Goal: Transaction & Acquisition: Book appointment/travel/reservation

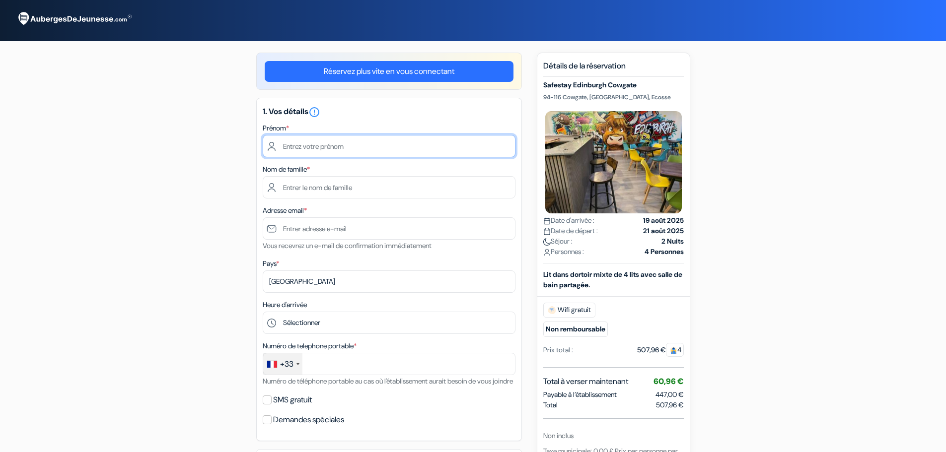
click at [319, 150] on input "text" at bounding box center [389, 146] width 253 height 22
type input "[PERSON_NAME]"
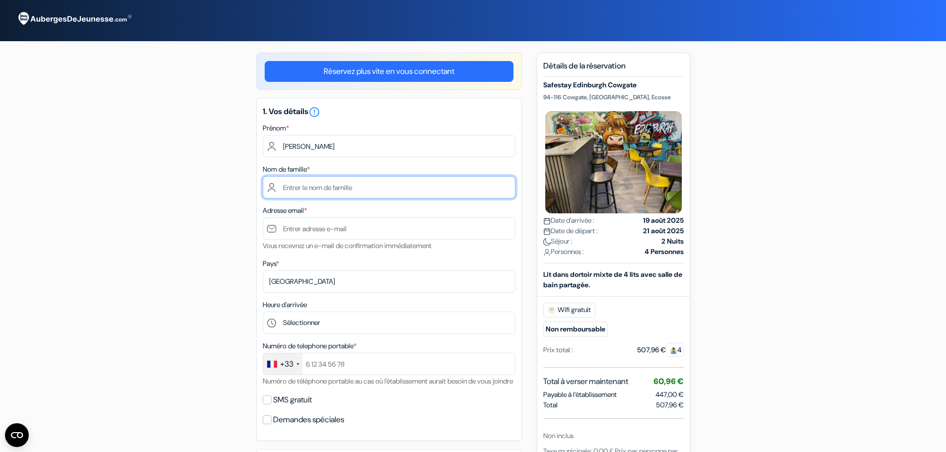
click at [304, 189] on input "text" at bounding box center [389, 187] width 253 height 22
type input "Luccioni"
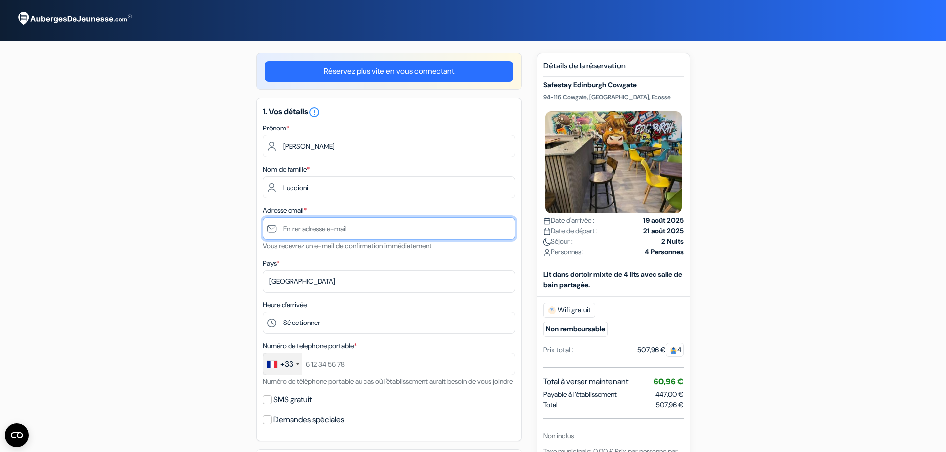
click at [311, 232] on input "text" at bounding box center [389, 229] width 253 height 22
type input "[PERSON_NAME][EMAIL_ADDRESS][DOMAIN_NAME]"
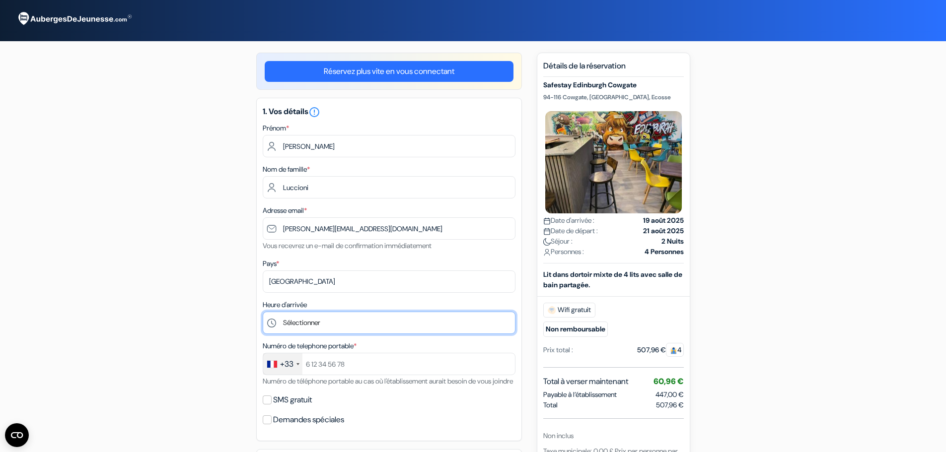
click at [330, 329] on select "Sélectionner 1:00 2:00 3:00 4:00 5:00 6:00 7:00 8:00 9:00 10:00 11:00 12:00 13:…" at bounding box center [389, 323] width 253 height 22
click at [238, 327] on div "add_box Safestay Edinburgh Cowgate 94-116 Cowgate, [GEOGRAPHIC_DATA], Ecosse Dé…" at bounding box center [474, 453] width 656 height 801
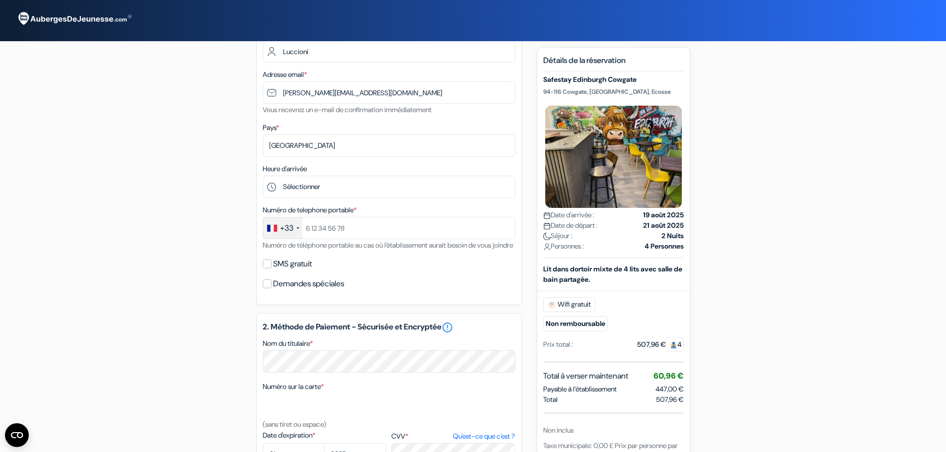
scroll to position [50, 0]
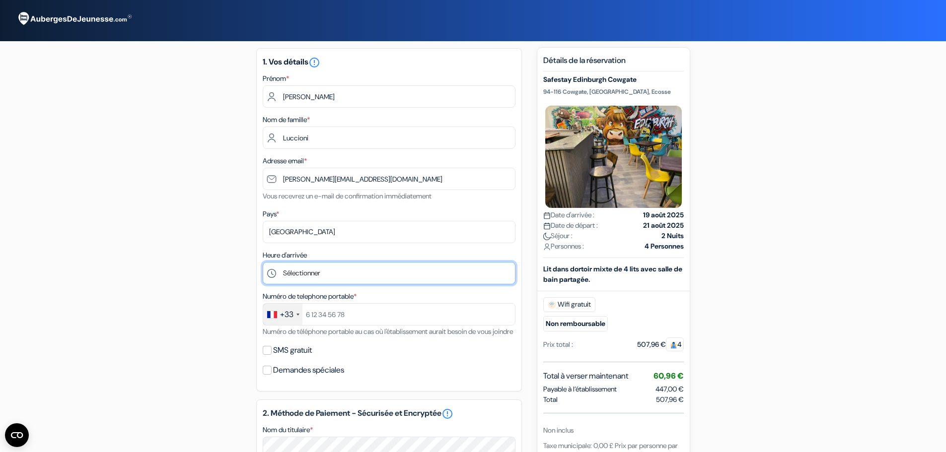
click at [323, 277] on select "Sélectionner 1:00 2:00 3:00 4:00 5:00 6:00 7:00 8:00 9:00 10:00 11:00 12:00 13:…" at bounding box center [389, 273] width 253 height 22
click at [221, 292] on div "add_box Safestay Edinburgh Cowgate 94-116 Cowgate, [GEOGRAPHIC_DATA], Ecosse Dé…" at bounding box center [474, 403] width 656 height 801
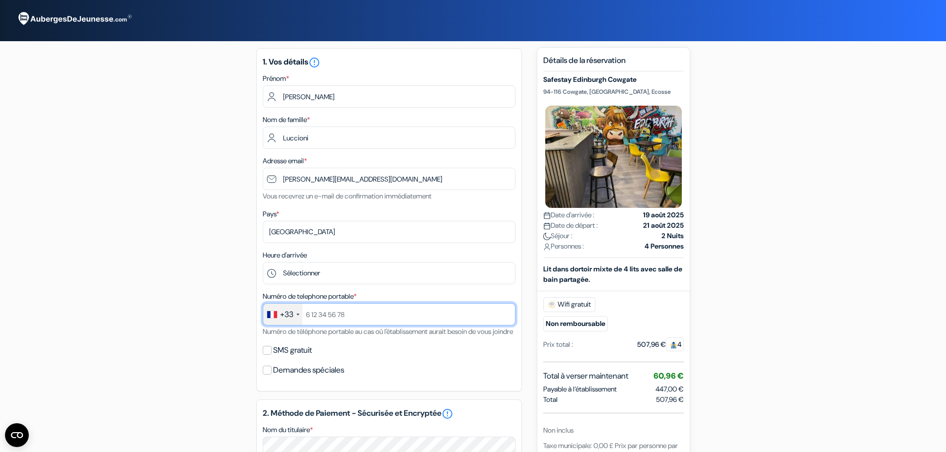
click at [338, 312] on input "text" at bounding box center [389, 314] width 253 height 22
type input "767360386"
click at [369, 350] on div "1. Vos détails error_outline Prénom * [PERSON_NAME] Nom de famille * [PERSON_NA…" at bounding box center [389, 220] width 266 height 344
click at [295, 358] on label "SMS gratuit" at bounding box center [292, 351] width 39 height 14
click at [272, 355] on input "SMS gratuit" at bounding box center [267, 350] width 9 height 9
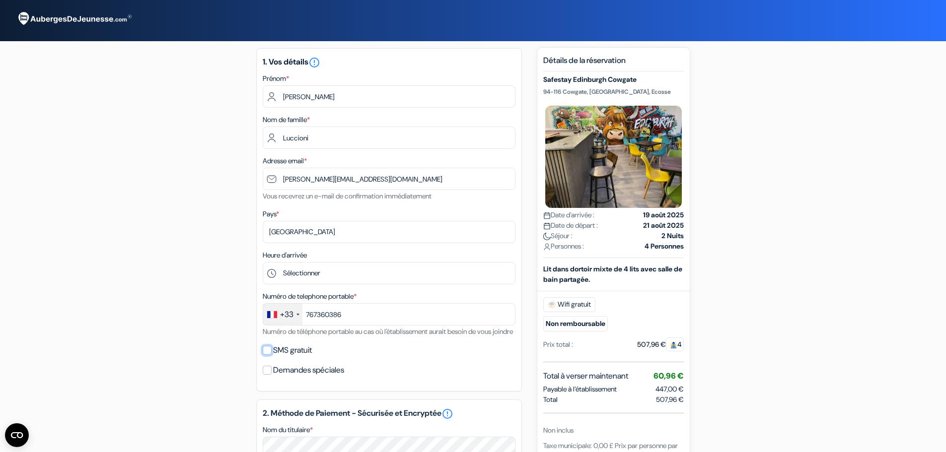
checkbox input "true"
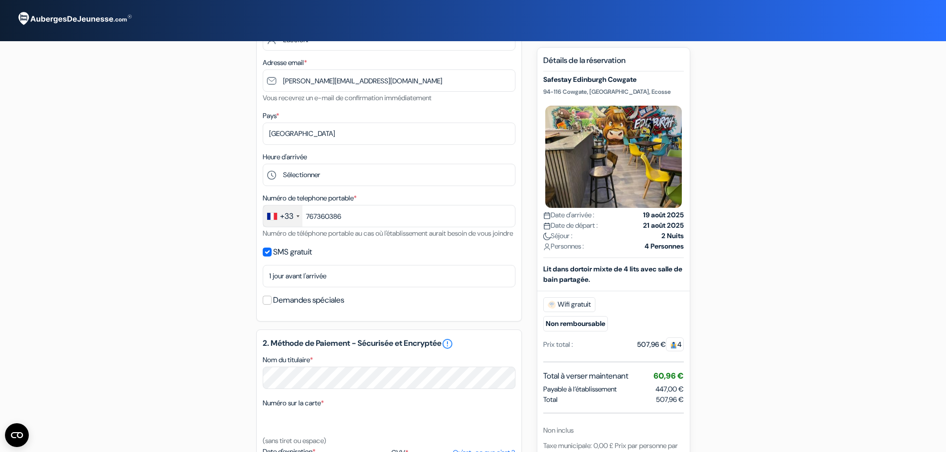
scroll to position [99, 0]
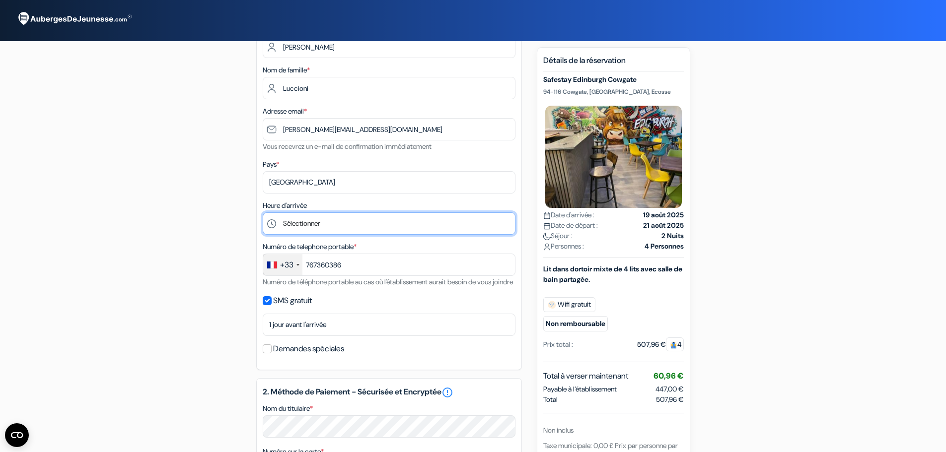
click at [294, 224] on select "Sélectionner 1:00 2:00 3:00 4:00 5:00 6:00 7:00 8:00 9:00 10:00 11:00 12:00 13:…" at bounding box center [389, 224] width 253 height 22
select select "12"
click at [263, 213] on select "Sélectionner 1:00 2:00 3:00 4:00 5:00 6:00 7:00 8:00 9:00 10:00 11:00 12:00 13:…" at bounding box center [389, 224] width 253 height 22
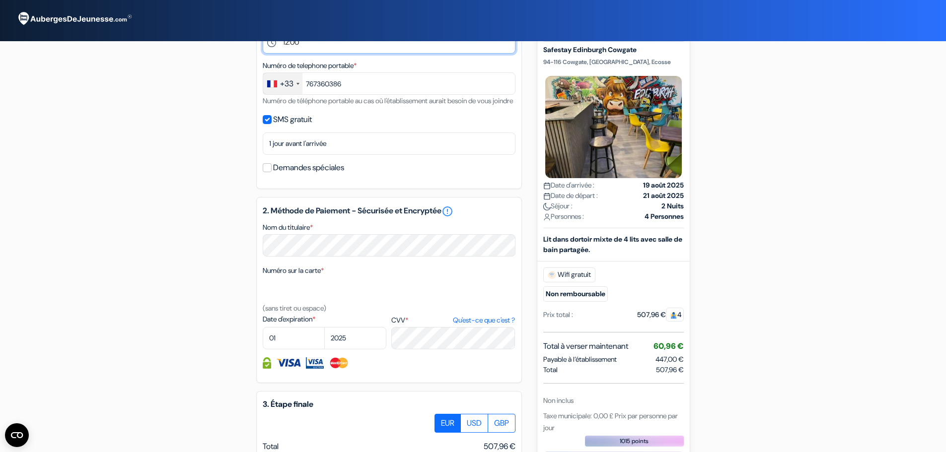
scroll to position [298, 0]
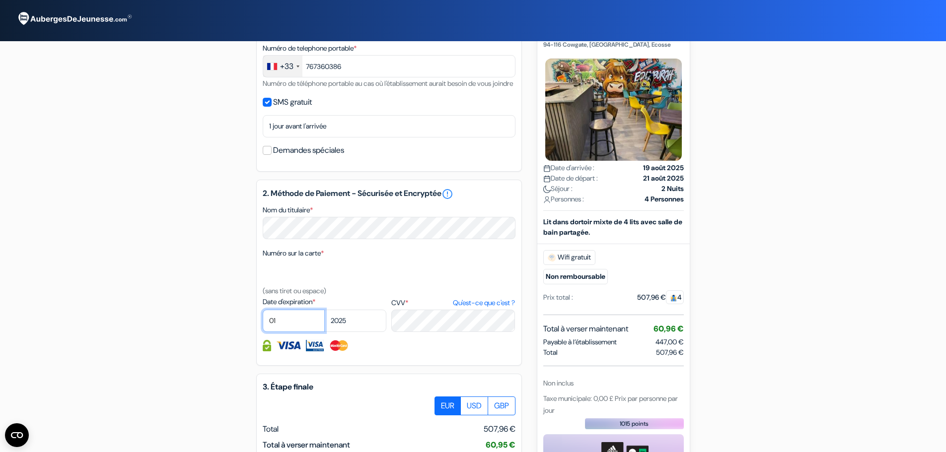
click at [293, 332] on select "01 02 03 04 05 06 07 08 09 10 11 12" at bounding box center [294, 321] width 62 height 22
select select "05"
click at [263, 322] on select "01 02 03 04 05 06 07 08 09 10 11 12" at bounding box center [294, 321] width 62 height 22
click at [351, 331] on select "2025 2026 2027 2028 2029 2030 2031 2032 2033 2034 2035 2036 2037 2038 2039 2040…" at bounding box center [355, 321] width 62 height 22
select select "2027"
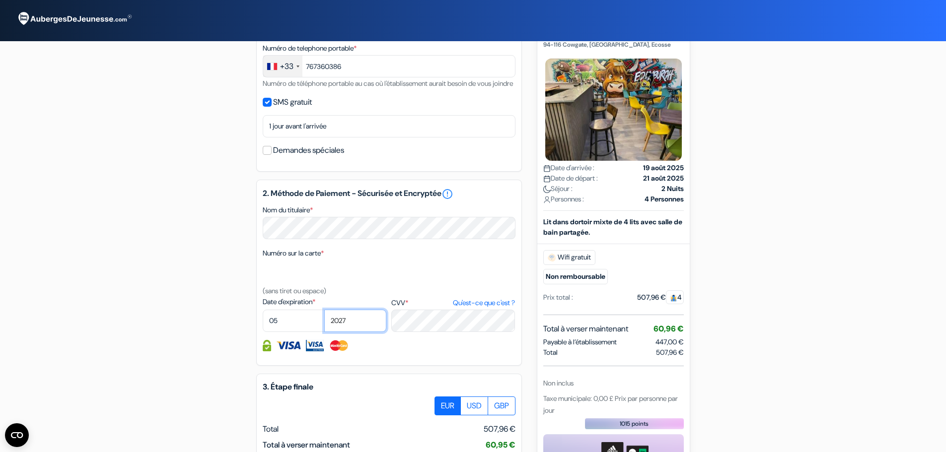
click at [324, 322] on select "2025 2026 2027 2028 2029 2030 2031 2032 2033 2034 2035 2036 2037 2038 2039 2040…" at bounding box center [355, 321] width 62 height 22
click at [422, 352] on div at bounding box center [389, 345] width 253 height 11
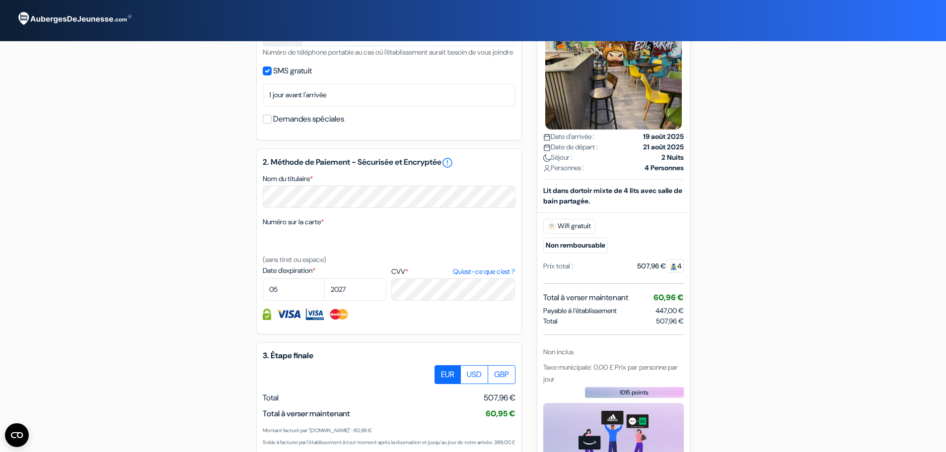
scroll to position [447, 0]
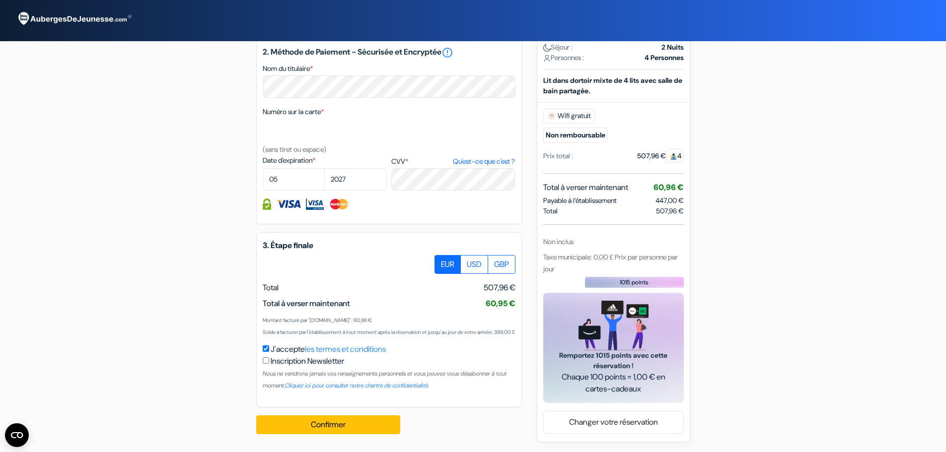
drag, startPoint x: 281, startPoint y: 326, endPoint x: 318, endPoint y: 344, distance: 41.1
click at [318, 338] on div "Montant facturé par "[DOMAIN_NAME]" : 60,96 € Solde à facturer par l'établissem…" at bounding box center [389, 326] width 253 height 24
drag, startPoint x: 328, startPoint y: 350, endPoint x: 265, endPoint y: 326, distance: 67.4
click at [265, 326] on div "Montant facturé par "[DOMAIN_NAME]" : 60,96 € Solde à facturer par l'établissem…" at bounding box center [389, 326] width 253 height 24
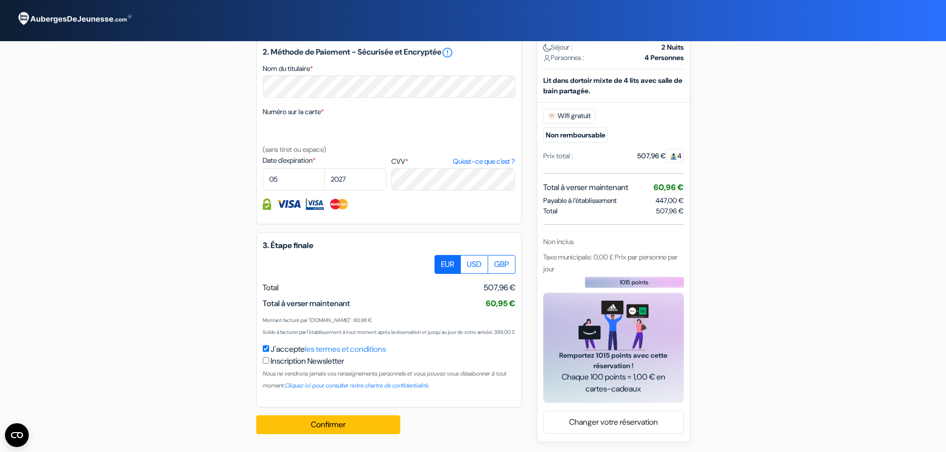
click at [264, 324] on small "Montant facturé par "[DOMAIN_NAME]" : 60,96 €" at bounding box center [317, 320] width 109 height 6
drag, startPoint x: 263, startPoint y: 325, endPoint x: 317, endPoint y: 348, distance: 58.8
click at [317, 338] on div "Montant facturé par "[DOMAIN_NAME]" : 60,96 € Solde à facturer par l'établissem…" at bounding box center [389, 326] width 253 height 24
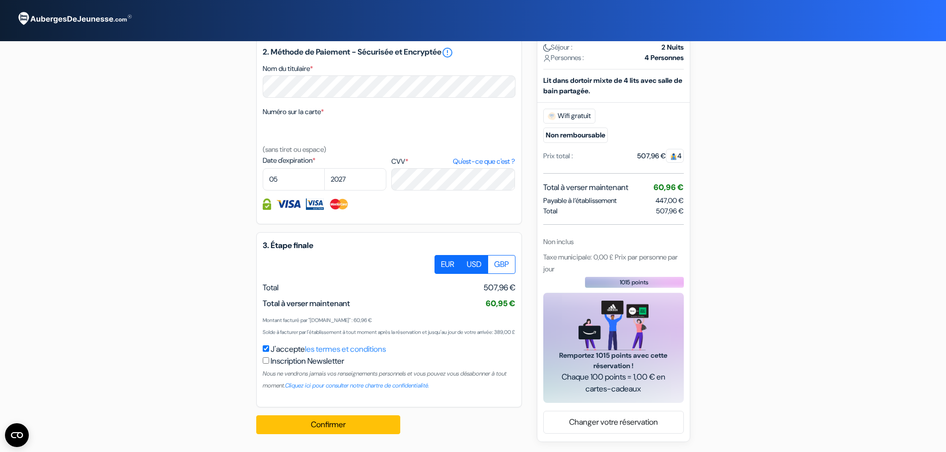
click at [476, 255] on label "USD" at bounding box center [474, 264] width 28 height 19
click at [442, 255] on input "USD" at bounding box center [438, 258] width 6 height 6
radio input "true"
click at [450, 255] on label "EUR" at bounding box center [448, 264] width 26 height 19
click at [442, 255] on input "EUR" at bounding box center [438, 258] width 6 height 6
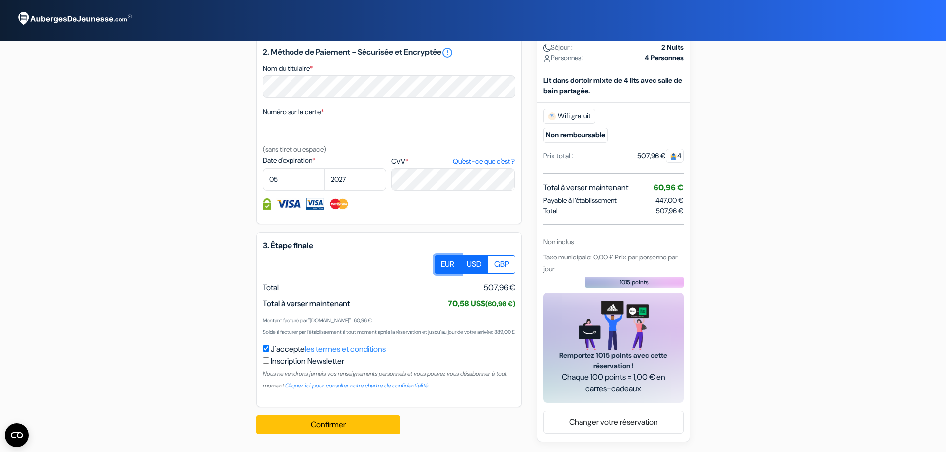
radio input "true"
drag, startPoint x: 311, startPoint y: 310, endPoint x: 437, endPoint y: 329, distance: 127.1
click at [437, 329] on div "Montant facturé par "[DOMAIN_NAME]" : 60,96 € Solde à facturer par l'établissem…" at bounding box center [389, 326] width 253 height 24
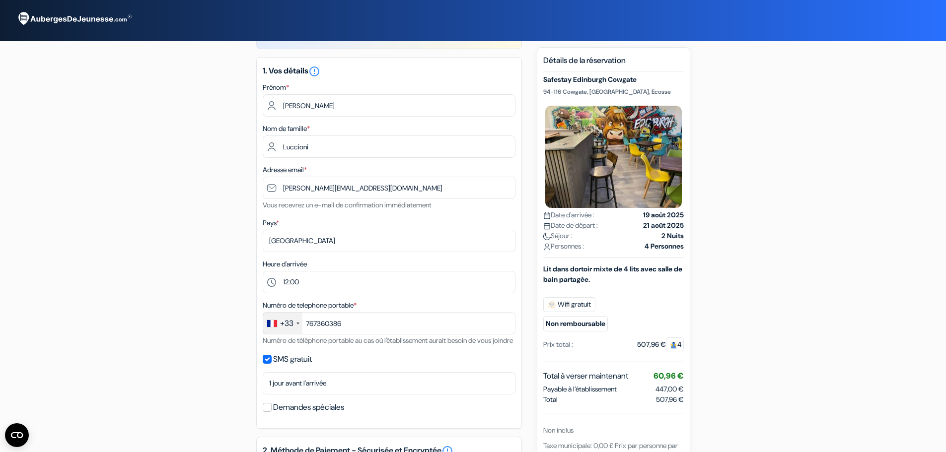
scroll to position [0, 0]
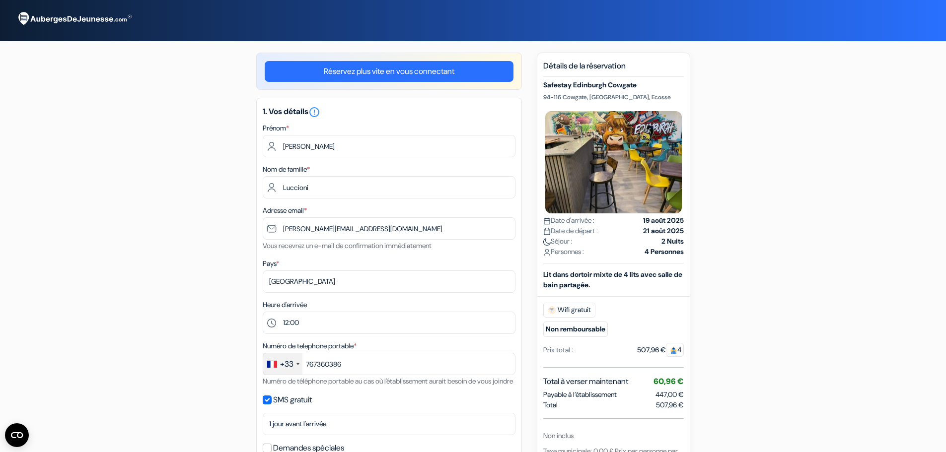
click at [565, 84] on h5 "Safestay Edinburgh Cowgate" at bounding box center [613, 85] width 141 height 8
copy div "Safestay Edinburgh Cowgate"
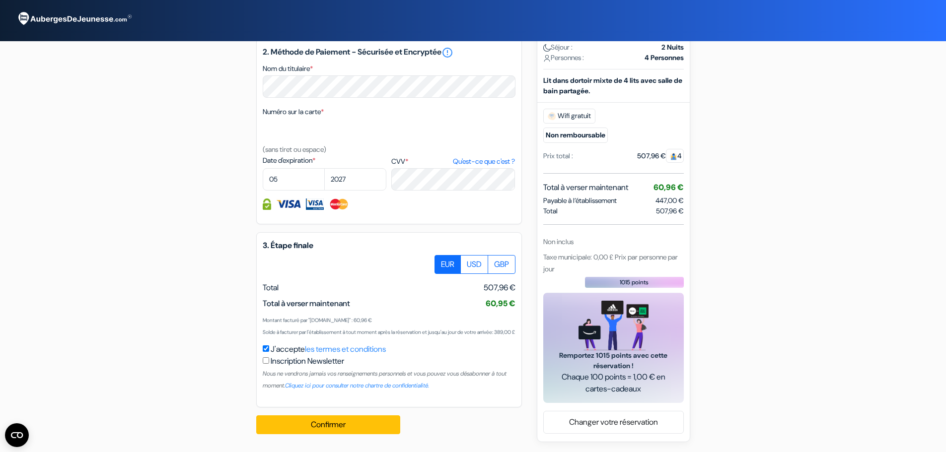
scroll to position [463, 0]
click at [313, 422] on button "Confirmer Loading..." at bounding box center [328, 425] width 144 height 19
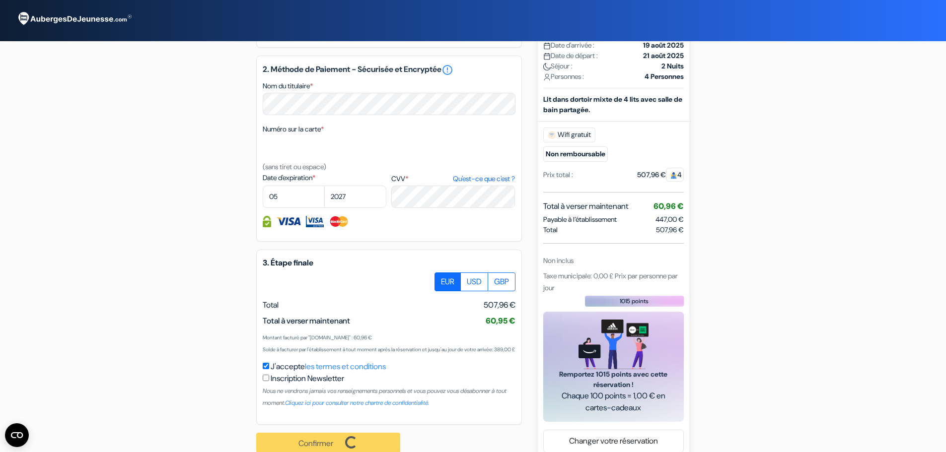
scroll to position [465, 0]
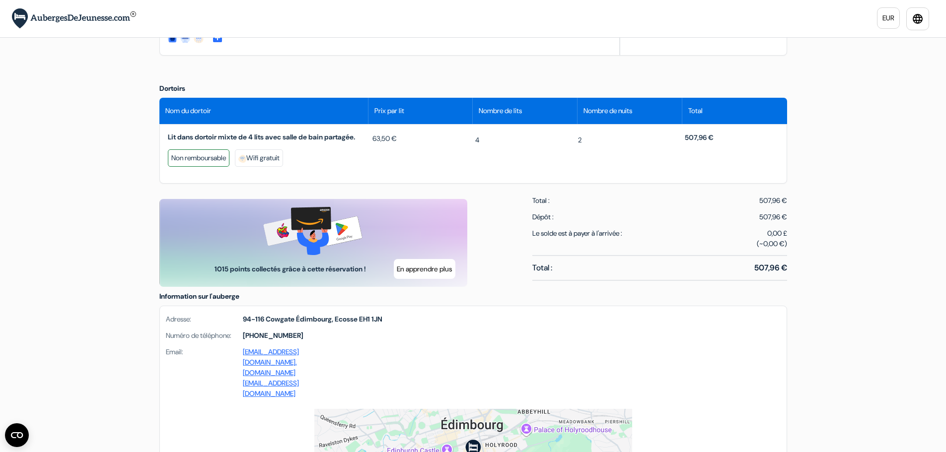
scroll to position [298, 0]
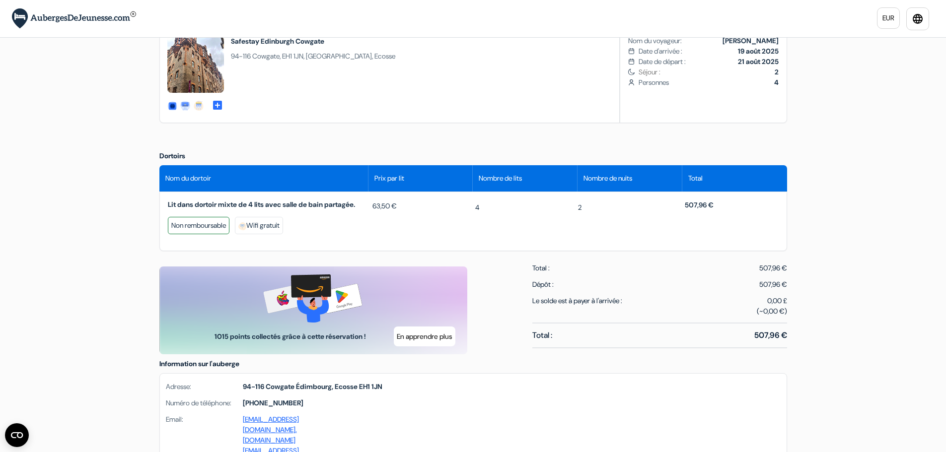
drag, startPoint x: 264, startPoint y: 211, endPoint x: 369, endPoint y: 211, distance: 104.3
click at [369, 211] on div "Lit dans dortoir mixte de 4 lits avec salle de bain partagée. Non remboursable …" at bounding box center [268, 218] width 205 height 37
click at [495, 214] on div "4" at bounding box center [524, 207] width 102 height 15
drag, startPoint x: 550, startPoint y: 213, endPoint x: 628, endPoint y: 216, distance: 78.0
click at [628, 216] on div "Lit dans dortoir mixte de 4 lits avec salle de bain partagée. Non remboursable …" at bounding box center [473, 218] width 615 height 37
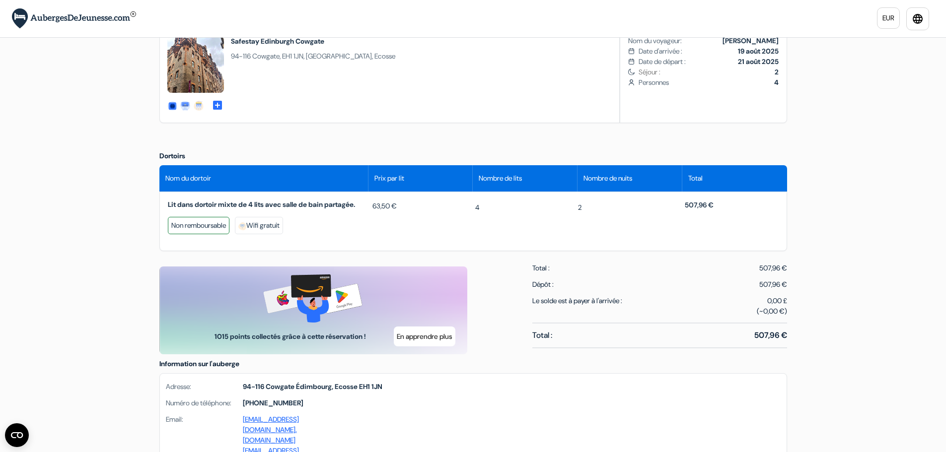
click at [641, 216] on div "2" at bounding box center [627, 218] width 102 height 37
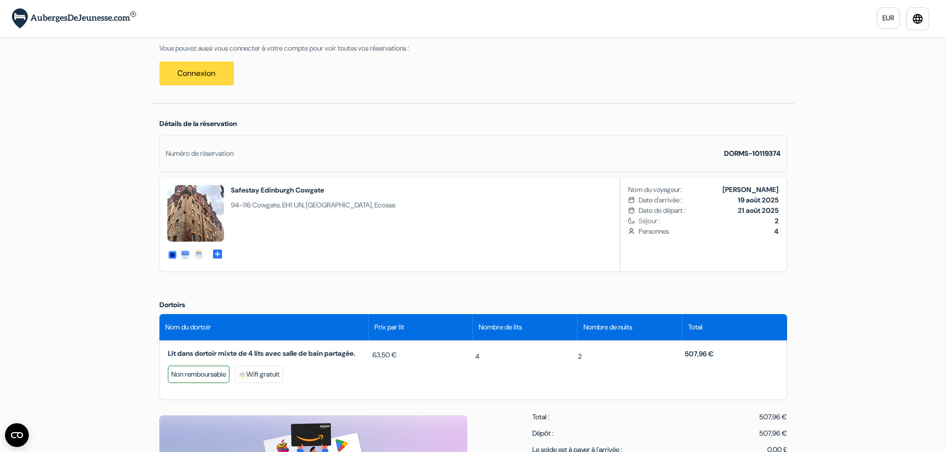
drag, startPoint x: 630, startPoint y: 190, endPoint x: 681, endPoint y: 229, distance: 64.5
click at [680, 229] on div "Nom du voyageur: Antoine Luccioni Date d'arrivée : 19 août 2025 Date de départ …" at bounding box center [703, 225] width 166 height 94
click at [683, 229] on span "Personnes 4" at bounding box center [709, 231] width 140 height 10
click at [687, 232] on span "Personnes 4" at bounding box center [709, 231] width 140 height 10
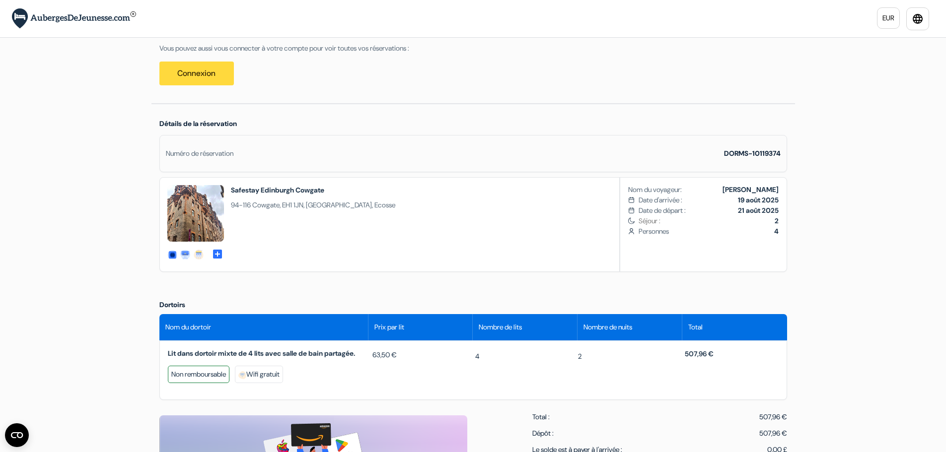
drag, startPoint x: 695, startPoint y: 233, endPoint x: 616, endPoint y: 185, distance: 92.5
click at [616, 185] on div "dorms-details dorms-details hostel-details" at bounding box center [473, 224] width 628 height 95
click at [606, 277] on div "Détails de la réservation Numéro de réservation DORMS-10119374 dorms-details do…" at bounding box center [473, 198] width 644 height 188
drag, startPoint x: 232, startPoint y: 187, endPoint x: 447, endPoint y: 229, distance: 218.3
click at [445, 229] on div "dorms-details dorms-details hostel-details" at bounding box center [473, 224] width 628 height 95
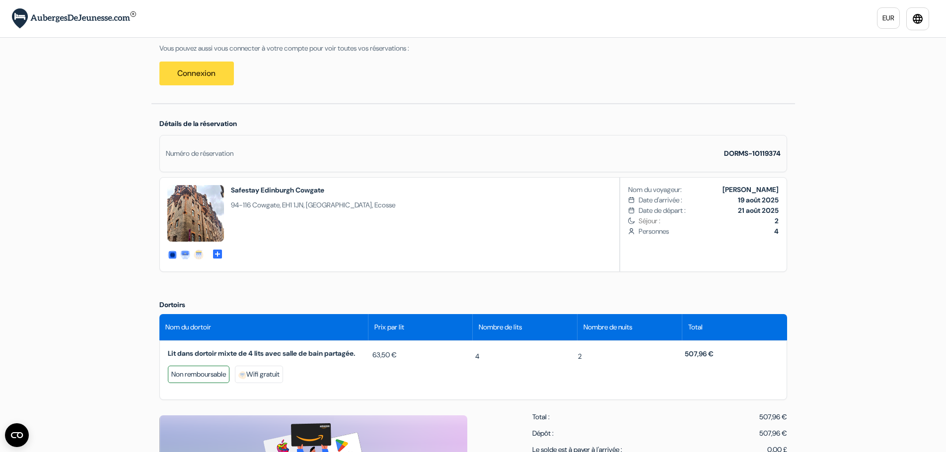
click at [448, 229] on div "dorms-details dorms-details hostel-details" at bounding box center [473, 224] width 628 height 95
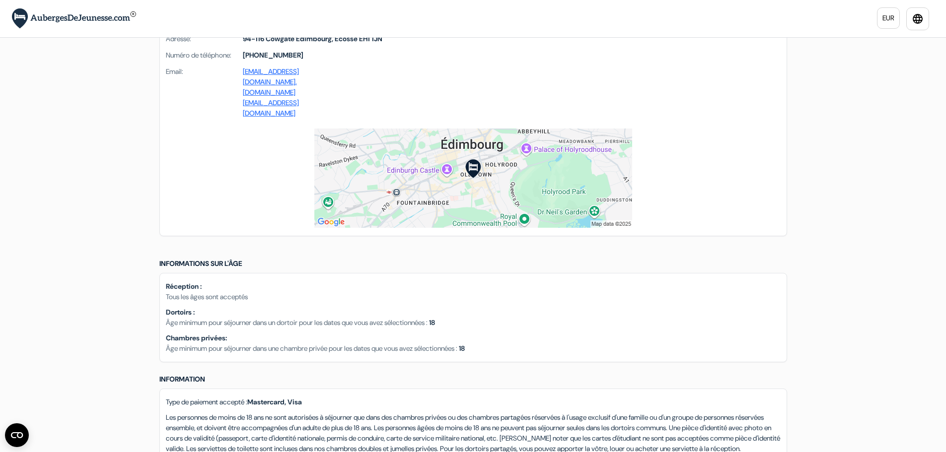
scroll to position [795, 0]
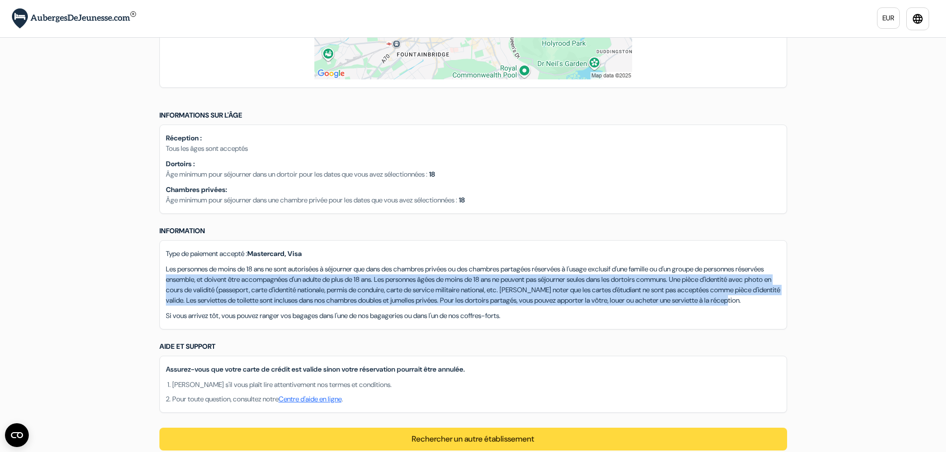
drag, startPoint x: 240, startPoint y: 250, endPoint x: 470, endPoint y: 298, distance: 234.7
click at [455, 294] on div "Type de paiement accepté : Mastercard, Visa Les personnes de moins de 18 ans ne…" at bounding box center [473, 284] width 628 height 89
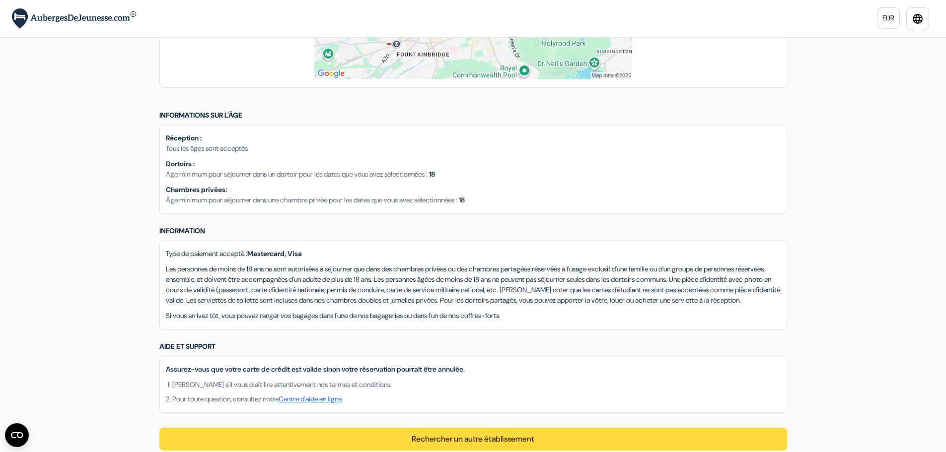
click at [506, 309] on div "Dortoirs Nom du dortoir Prix par lit Nombre de lits Nombre de nuits Total Lit d…" at bounding box center [473, 67] width 644 height 842
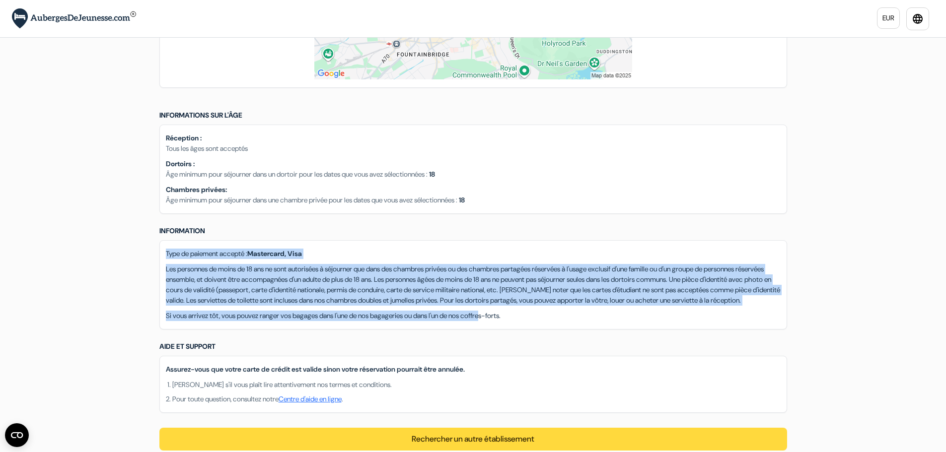
drag, startPoint x: 509, startPoint y: 292, endPoint x: 166, endPoint y: 217, distance: 350.2
click at [166, 240] on div "Type de paiement accepté : Mastercard, Visa Les personnes de moins de 18 ans ne…" at bounding box center [473, 284] width 628 height 89
click at [189, 249] on p "Type de paiement accepté : Mastercard, Visa" at bounding box center [473, 254] width 615 height 10
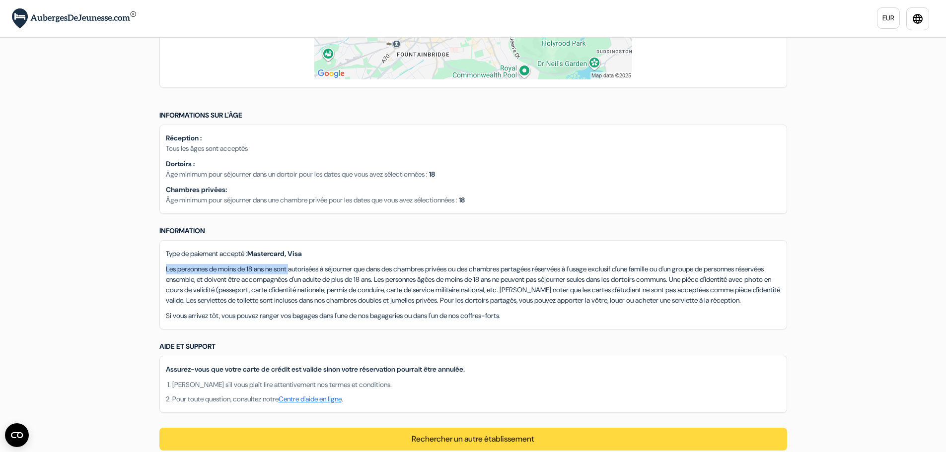
drag, startPoint x: 162, startPoint y: 232, endPoint x: 305, endPoint y: 235, distance: 143.1
click at [305, 240] on div "Type de paiement accepté : Mastercard, Visa Les personnes de moins de 18 ans ne…" at bounding box center [473, 284] width 628 height 89
click at [310, 264] on p "Les personnes de moins de 18 ans ne sont autorisées à séjourner que dans des ch…" at bounding box center [473, 285] width 615 height 42
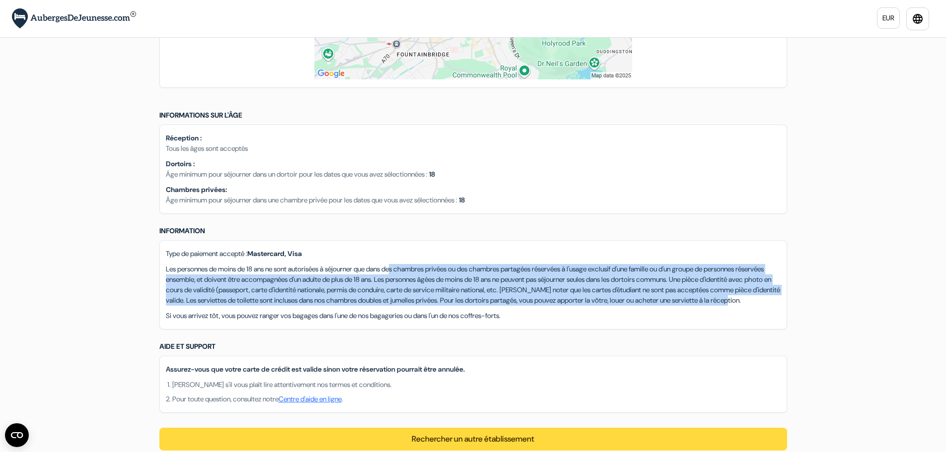
drag, startPoint x: 447, startPoint y: 237, endPoint x: 709, endPoint y: 284, distance: 266.4
click at [709, 284] on p "Les personnes de moins de 18 ans ne sont autorisées à séjourner que dans des ch…" at bounding box center [473, 285] width 615 height 42
click at [421, 285] on div "Type de paiement accepté : Mastercard, Visa Les personnes de moins de 18 ans ne…" at bounding box center [473, 284] width 628 height 89
drag, startPoint x: 436, startPoint y: 284, endPoint x: 147, endPoint y: 236, distance: 293.5
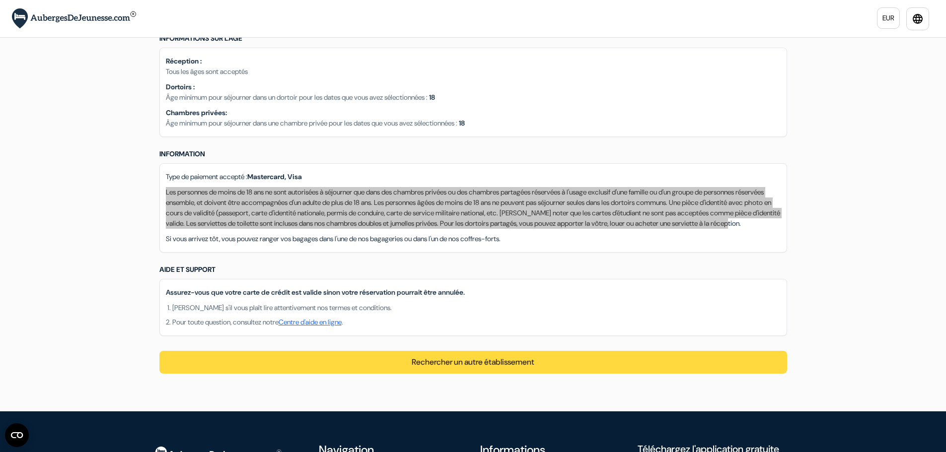
scroll to position [944, 0]
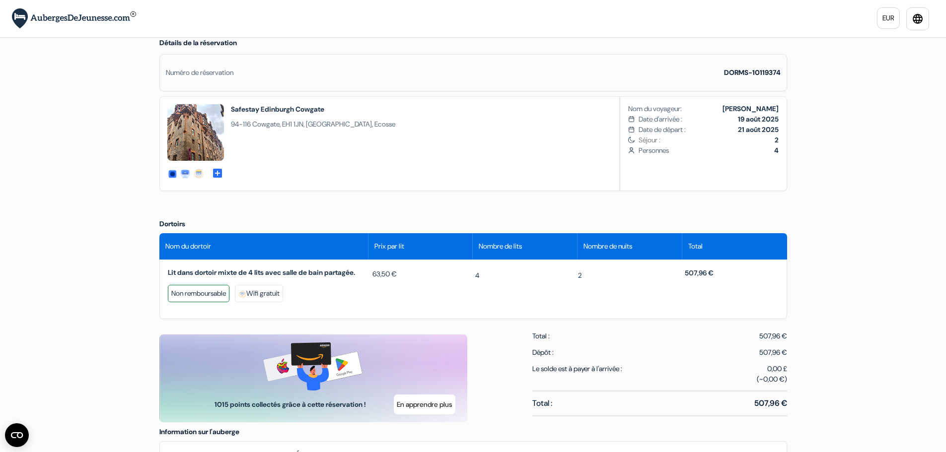
scroll to position [99, 0]
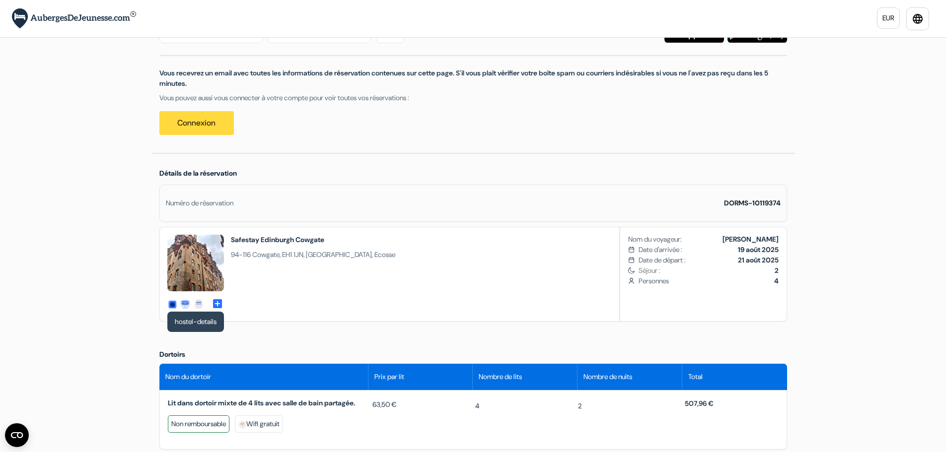
click at [260, 241] on h2 "Safestay Edinburgh Cowgate" at bounding box center [313, 240] width 164 height 10
copy div "Safestay Edinburgh Cowgate"
